Goal: Find specific fact: Find specific fact

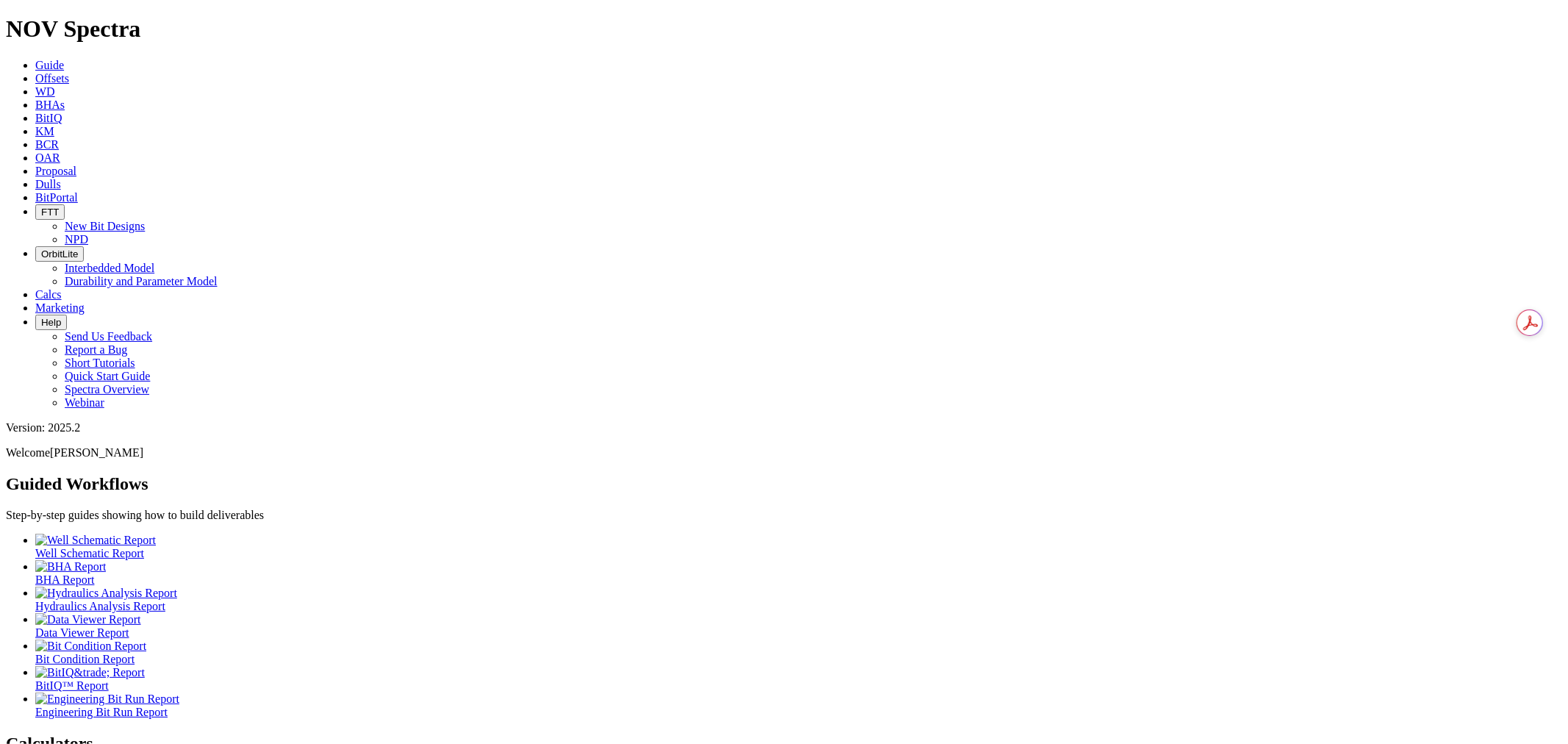
click at [61, 178] on link "Dulls" at bounding box center [48, 184] width 25 height 13
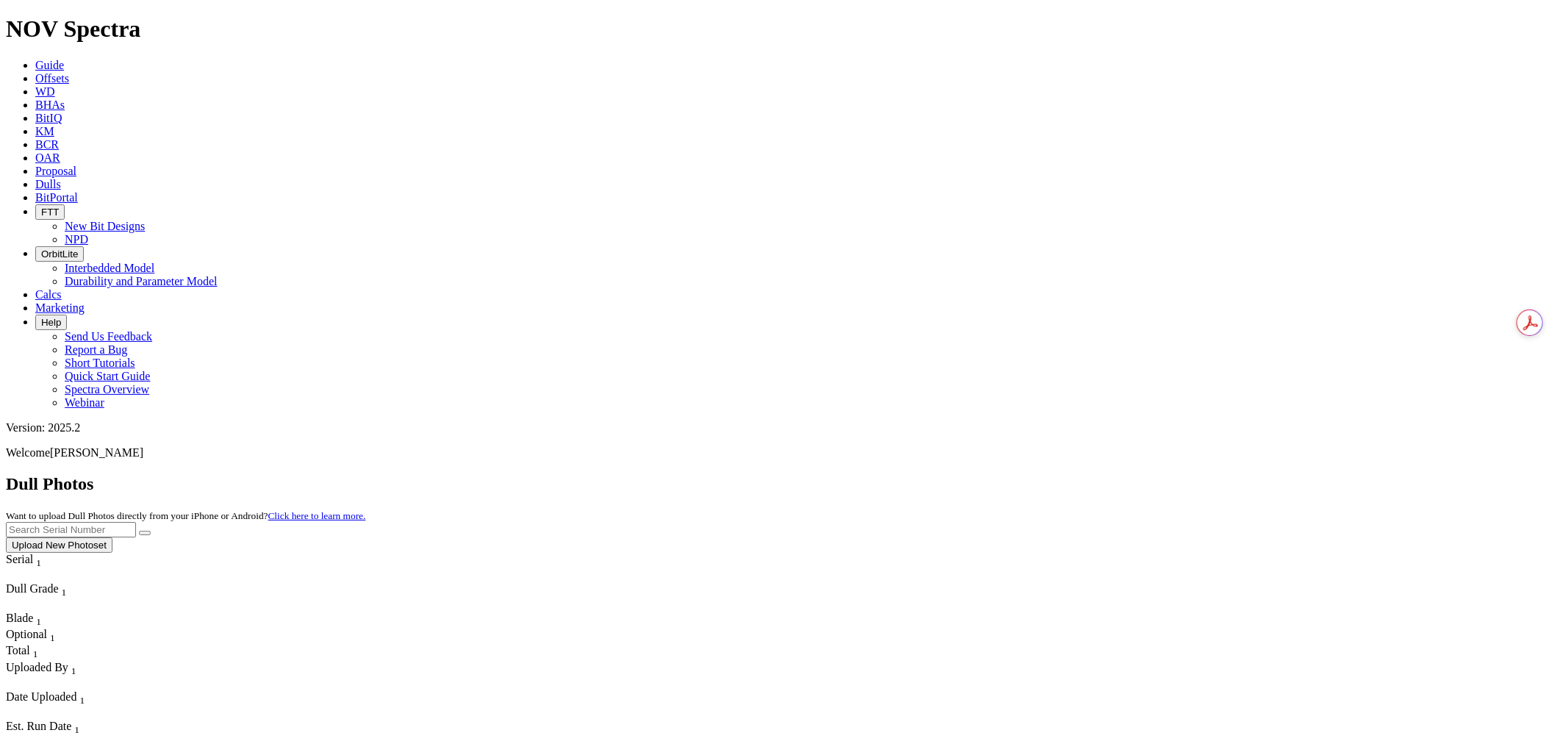
click at [136, 522] on input "text" at bounding box center [71, 529] width 130 height 15
click at [139, 531] on button "submit" at bounding box center [145, 533] width 12 height 5
click at [151, 531] on button "submit" at bounding box center [145, 533] width 12 height 5
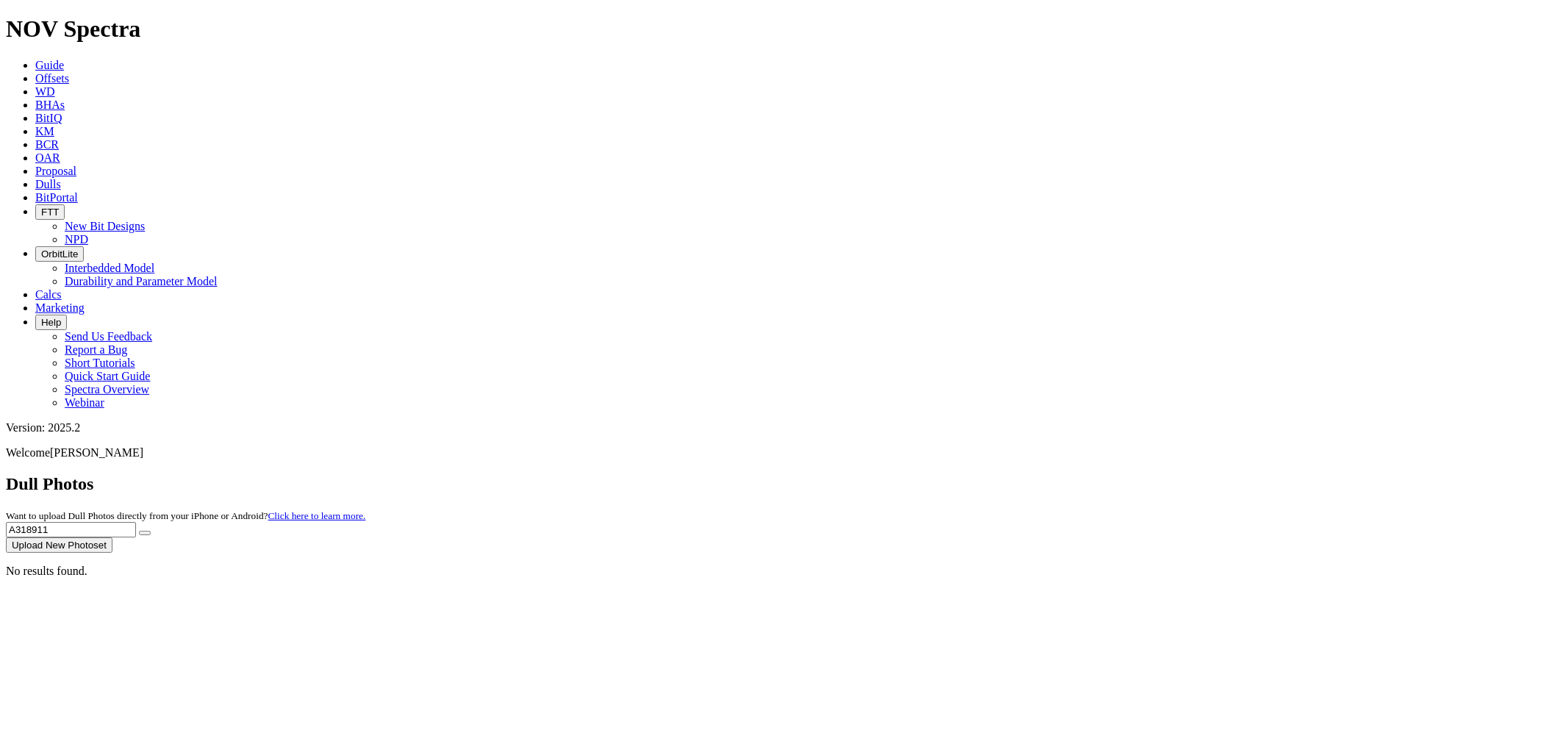
click at [145, 533] on icon "submit" at bounding box center [145, 533] width 0 height 0
drag, startPoint x: 1227, startPoint y: 67, endPoint x: 1356, endPoint y: 40, distance: 131.8
click at [1356, 40] on div "NOV Spectra Guide Offsets [PERSON_NAME] BitIQ KM BCR OAR Proposal EBRR Dulls Bi…" at bounding box center [784, 296] width 1556 height 562
type input "A315582"
click at [139, 531] on button "submit" at bounding box center [145, 533] width 12 height 5
